Goal: Task Accomplishment & Management: Manage account settings

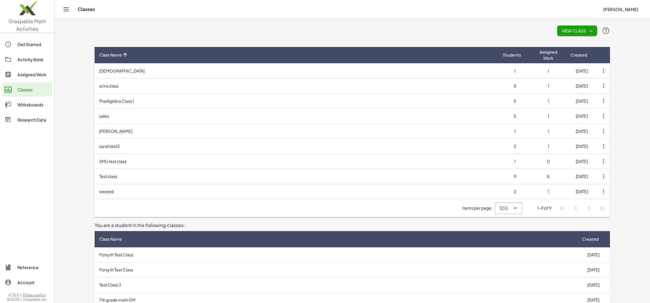
scroll to position [1, 0]
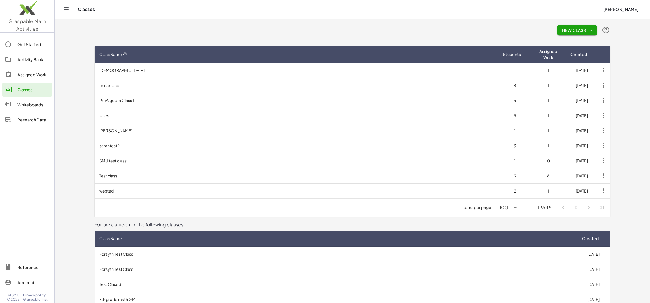
click at [581, 32] on button "New Class" at bounding box center [577, 30] width 40 height 10
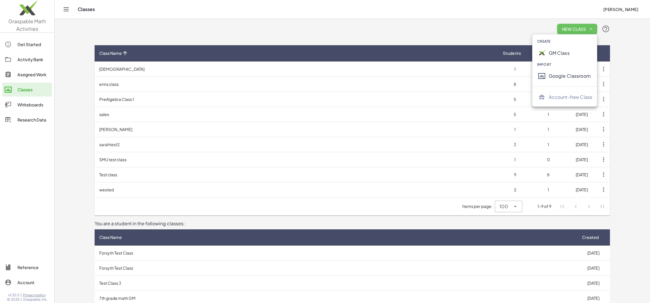
scroll to position [1, 0]
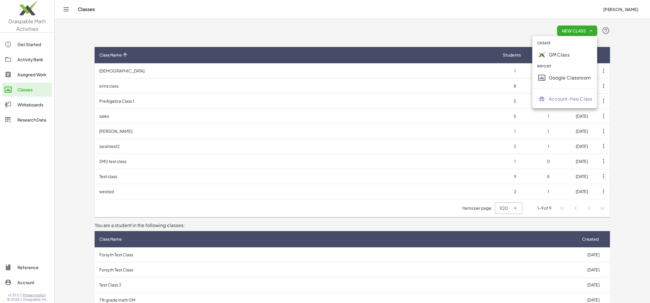
click at [562, 55] on div "GM Class" at bounding box center [571, 54] width 44 height 7
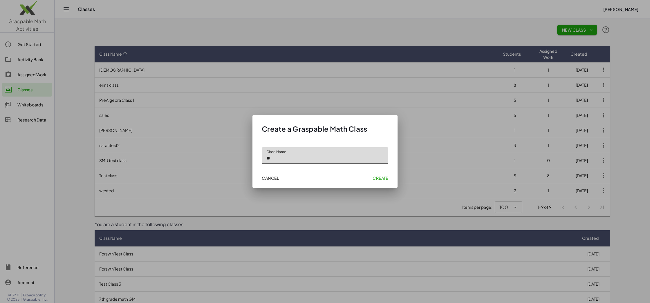
type input "*"
type input "**********"
click at [375, 175] on span "Create" at bounding box center [380, 177] width 16 height 5
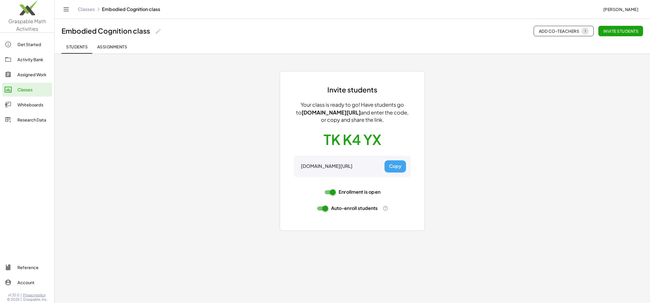
drag, startPoint x: 377, startPoint y: 166, endPoint x: 296, endPoint y: 165, distance: 81.8
click at [294, 166] on div "gmacts.com/join-class/TKK4YX Copy" at bounding box center [352, 166] width 117 height 21
copy div "gmacts.com/join-class/TKK4YX"
click at [21, 75] on div "Assigned Work" at bounding box center [33, 74] width 32 height 7
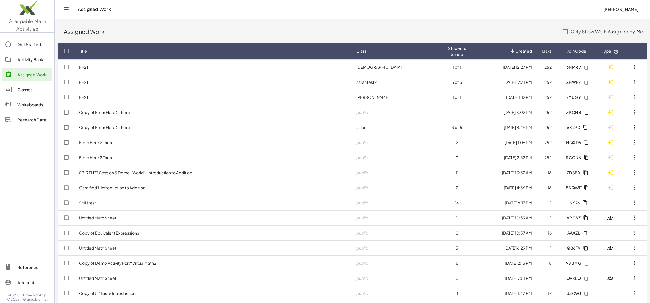
click at [22, 47] on div "Get Started" at bounding box center [33, 44] width 32 height 7
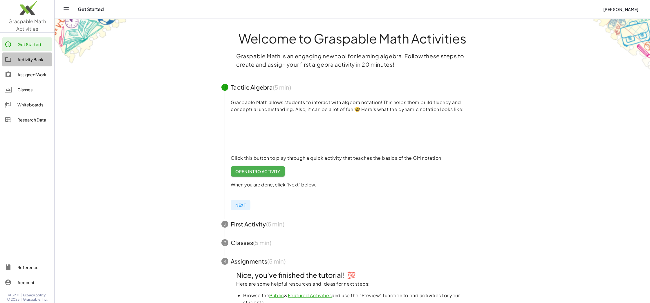
click at [23, 61] on div "Activity Bank" at bounding box center [33, 59] width 32 height 7
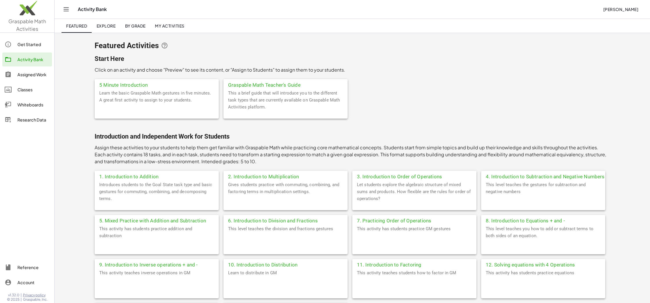
click at [102, 27] on span "Explore" at bounding box center [105, 25] width 19 height 5
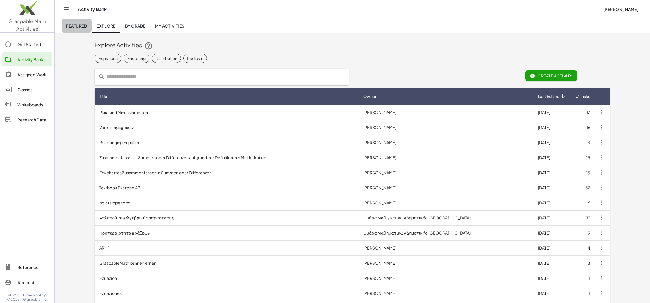
click at [84, 28] on span "Featured" at bounding box center [76, 25] width 21 height 5
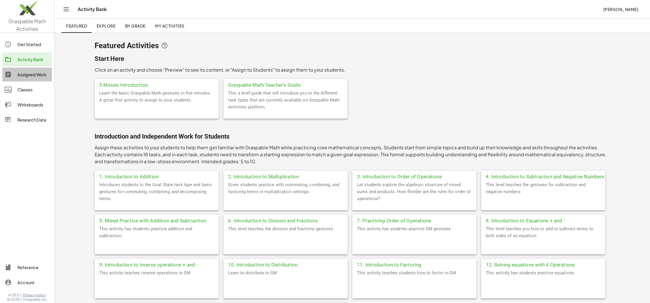
scroll to position [1, 0]
click at [23, 70] on link "Assigned Work" at bounding box center [27, 75] width 50 height 14
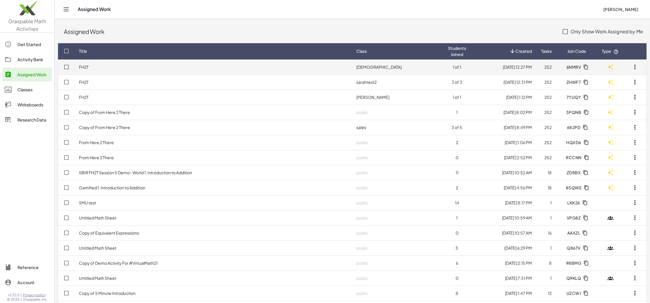
click at [415, 66] on td "[DEMOGRAPHIC_DATA]" at bounding box center [398, 66] width 92 height 15
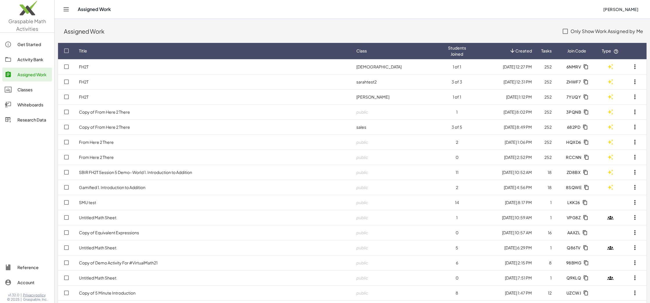
scroll to position [1, 0]
click at [34, 59] on div "Activity Bank" at bounding box center [33, 59] width 32 height 7
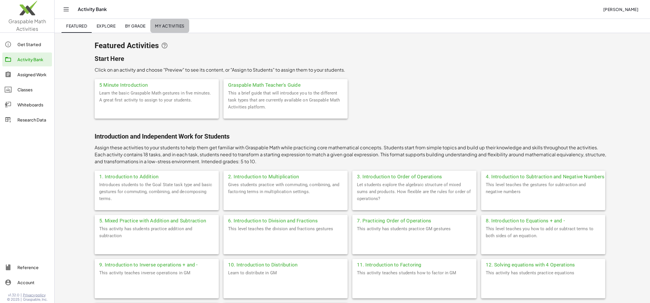
scroll to position [0, 0]
click at [182, 23] on span "My Activities" at bounding box center [170, 25] width 30 height 5
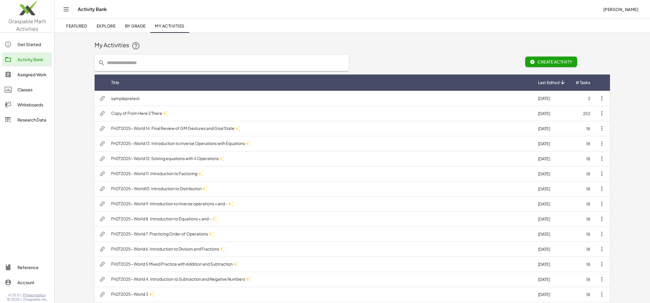
click at [32, 74] on div "Assigned Work" at bounding box center [33, 74] width 32 height 7
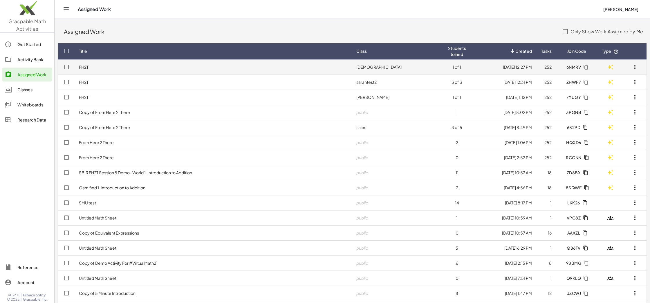
click at [634, 68] on icon "button" at bounding box center [634, 67] width 7 height 7
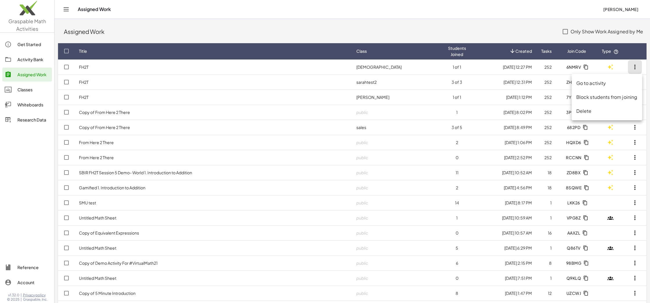
click at [30, 80] on link "Assigned Work" at bounding box center [27, 75] width 50 height 14
click at [23, 89] on div "Classes" at bounding box center [33, 89] width 32 height 7
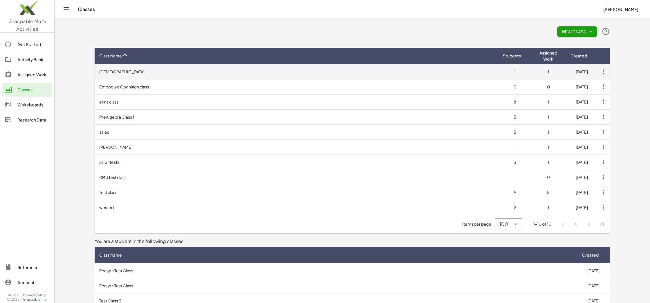
click at [114, 74] on td "[DEMOGRAPHIC_DATA]" at bounding box center [296, 71] width 403 height 15
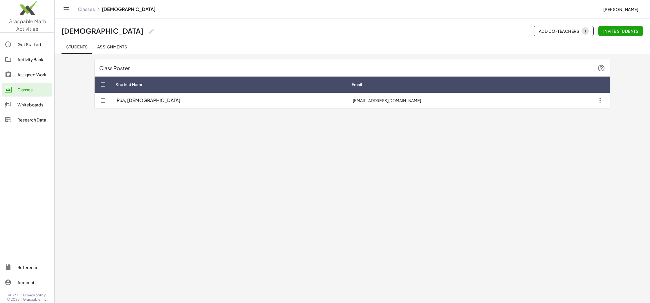
click at [145, 98] on span "Rua, [DEMOGRAPHIC_DATA]" at bounding box center [149, 100] width 64 height 6
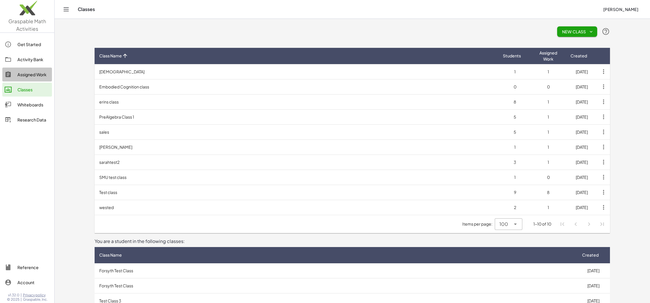
click at [28, 75] on div "Assigned Work" at bounding box center [33, 74] width 32 height 7
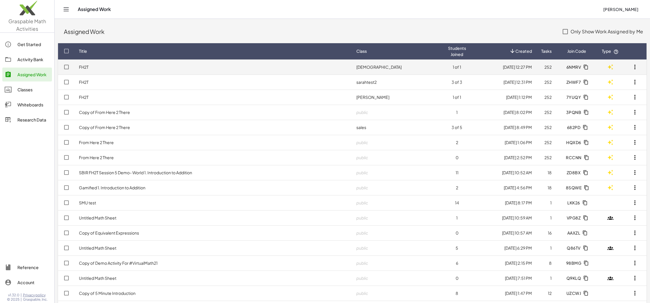
click at [586, 66] on icon "button" at bounding box center [585, 66] width 5 height 5
click at [631, 66] on button "button" at bounding box center [635, 67] width 14 height 14
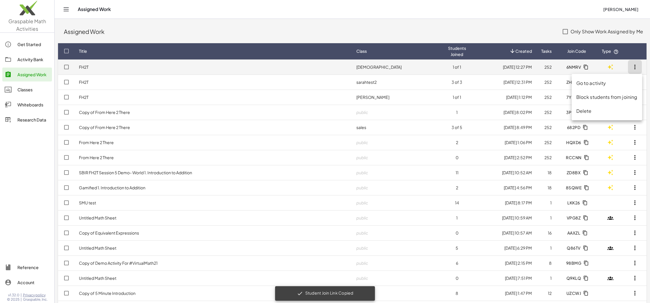
click at [376, 61] on td "[DEMOGRAPHIC_DATA]" at bounding box center [398, 66] width 92 height 15
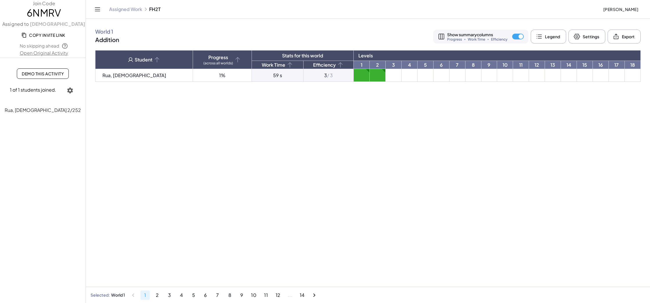
click at [45, 52] on link "Open Original Activity" at bounding box center [44, 53] width 88 height 7
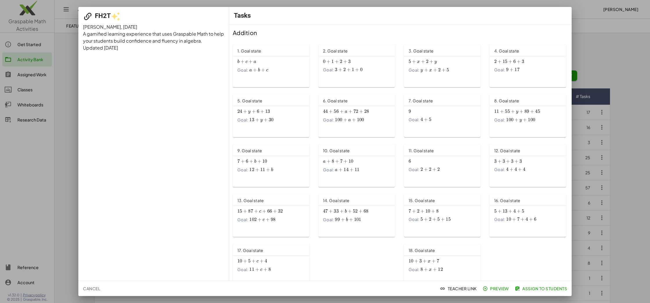
click at [530, 288] on span "Assign to Students" at bounding box center [541, 288] width 51 height 5
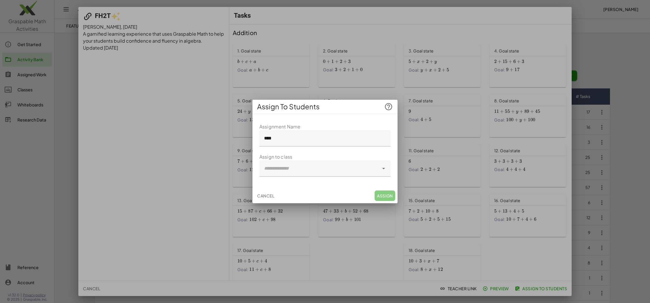
click at [282, 169] on div at bounding box center [319, 168] width 120 height 16
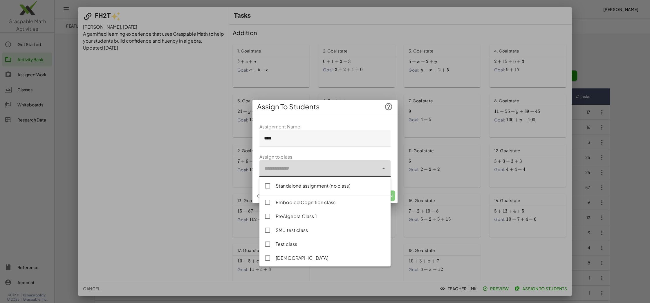
click at [287, 202] on div "Embodied Cognition class" at bounding box center [331, 202] width 110 height 7
type input "**********"
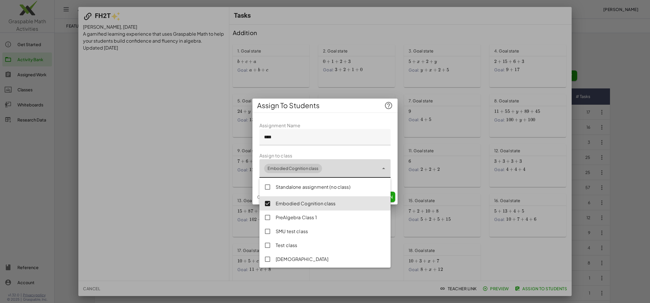
click at [292, 136] on input "****" at bounding box center [324, 137] width 131 height 16
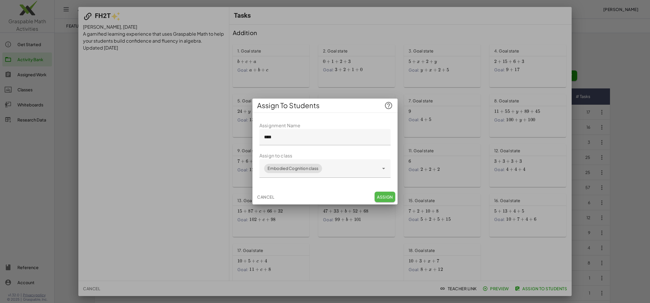
click at [389, 197] on span "Assign" at bounding box center [385, 196] width 16 height 5
